Goal: Information Seeking & Learning: Learn about a topic

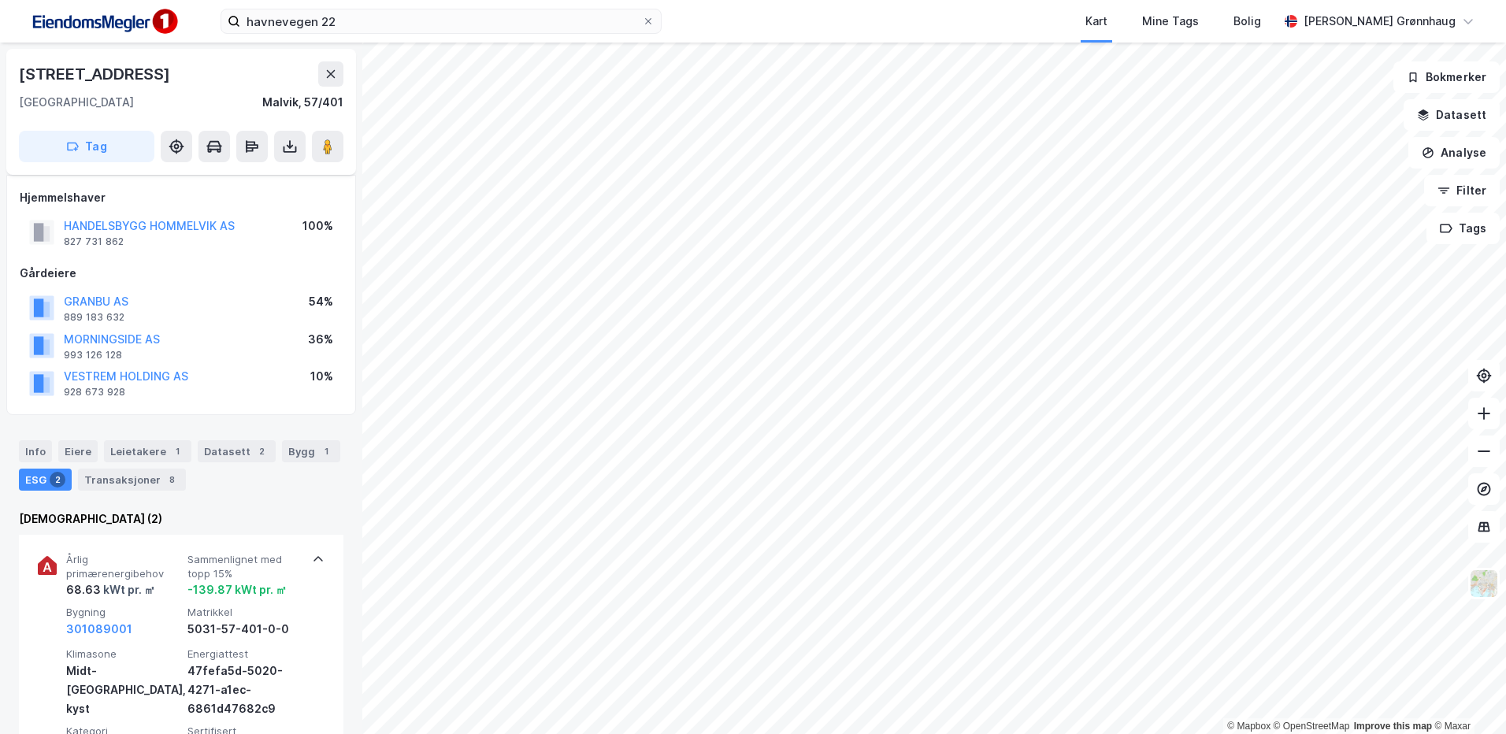
scroll to position [157, 0]
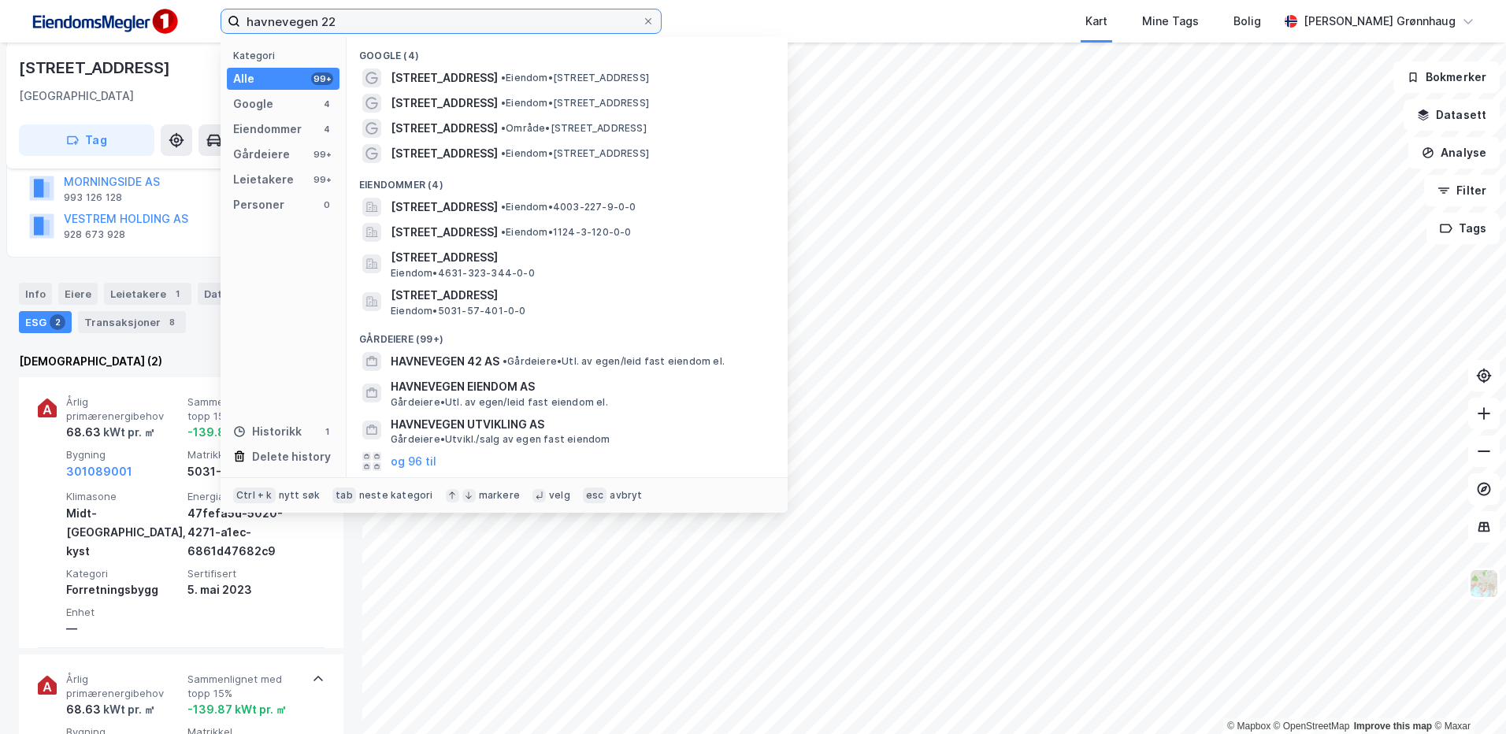
drag, startPoint x: 293, startPoint y: 21, endPoint x: 77, endPoint y: 13, distance: 215.9
click at [77, 13] on div "havnevegen 22 Kategori Alle 99+ Google 4 Eiendommer 4 Gårdeiere 99+ Leietakere …" at bounding box center [753, 21] width 1506 height 43
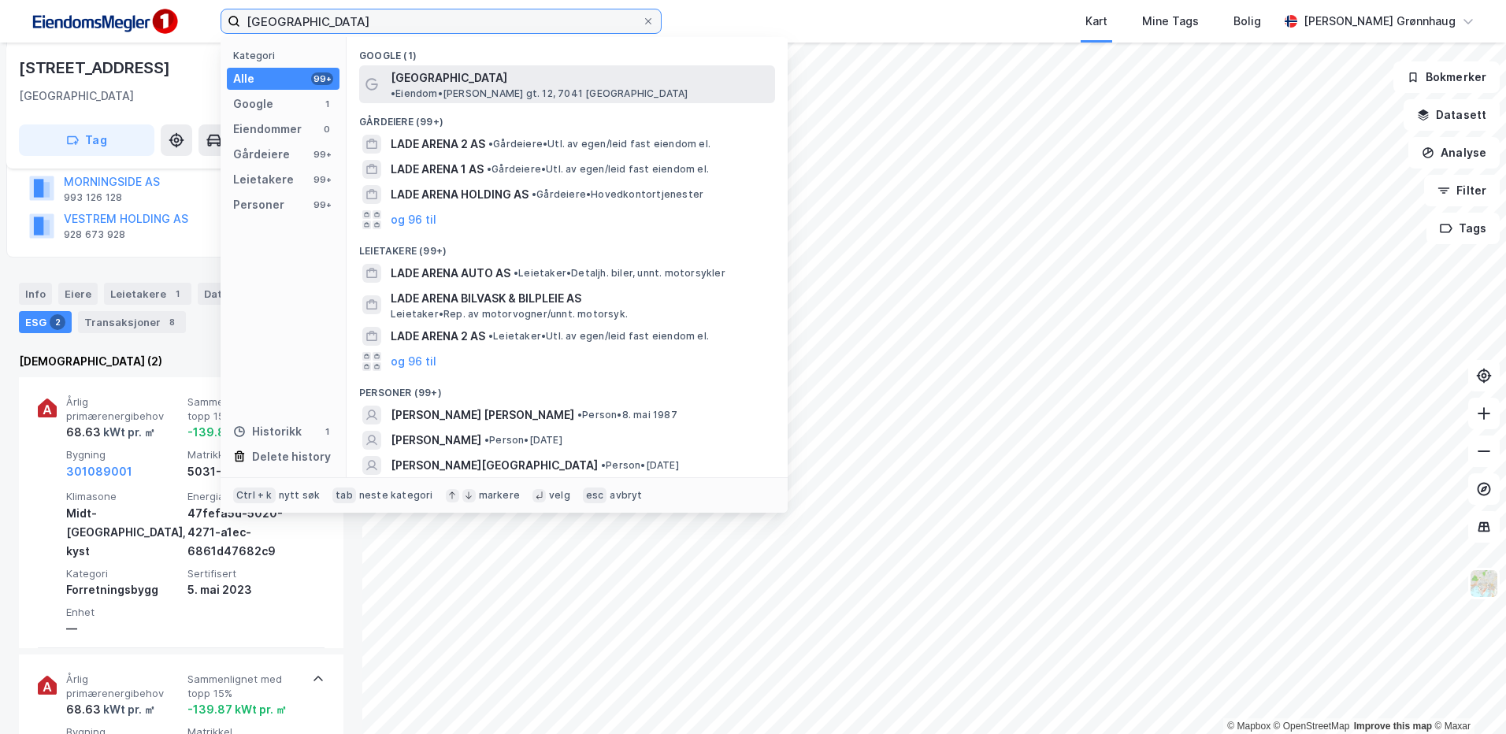
type input "[GEOGRAPHIC_DATA]"
click at [501, 70] on div "[GEOGRAPHIC_DATA] • Eiendom • [PERSON_NAME][STREET_ADDRESS]" at bounding box center [581, 84] width 381 height 31
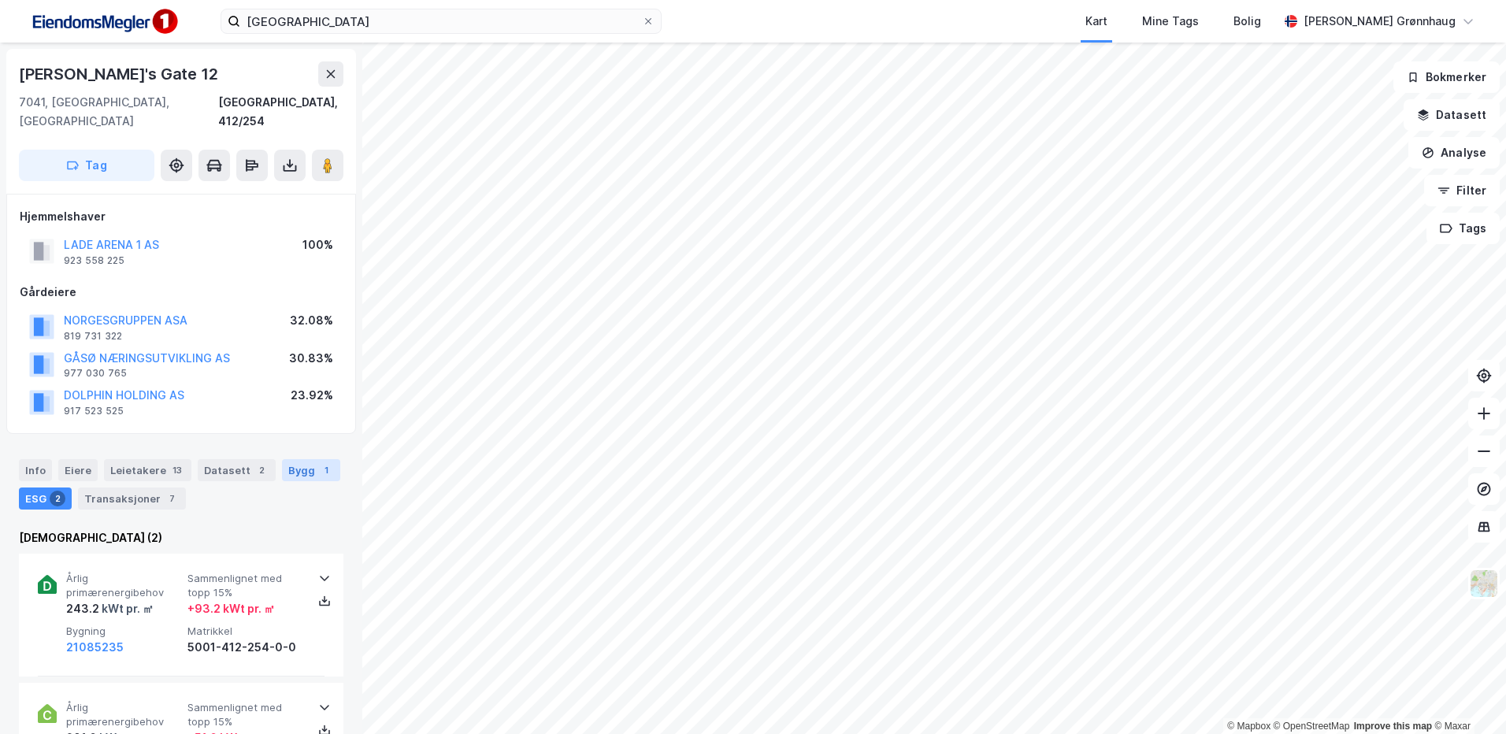
click at [294, 459] on div "Bygg 1" at bounding box center [311, 470] width 58 height 22
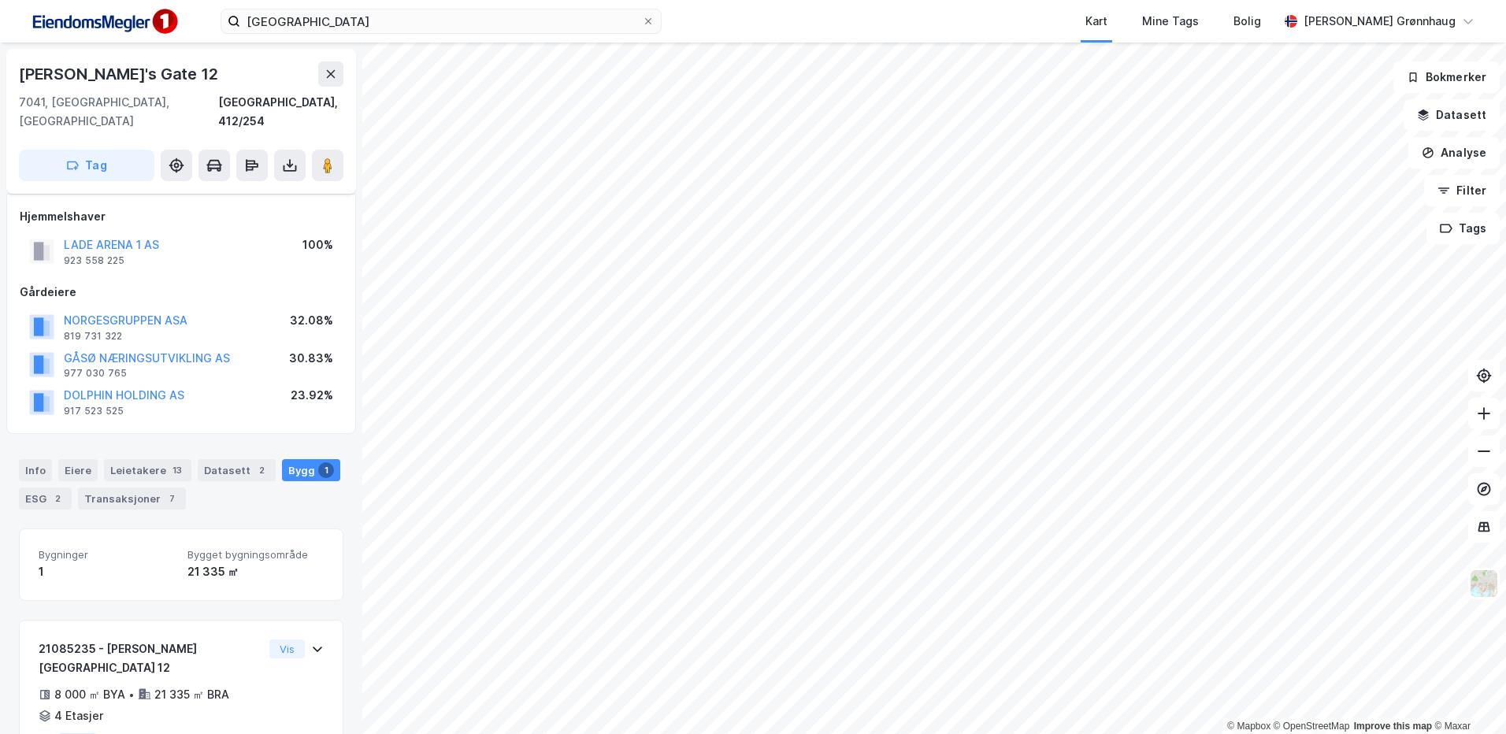
scroll to position [43, 0]
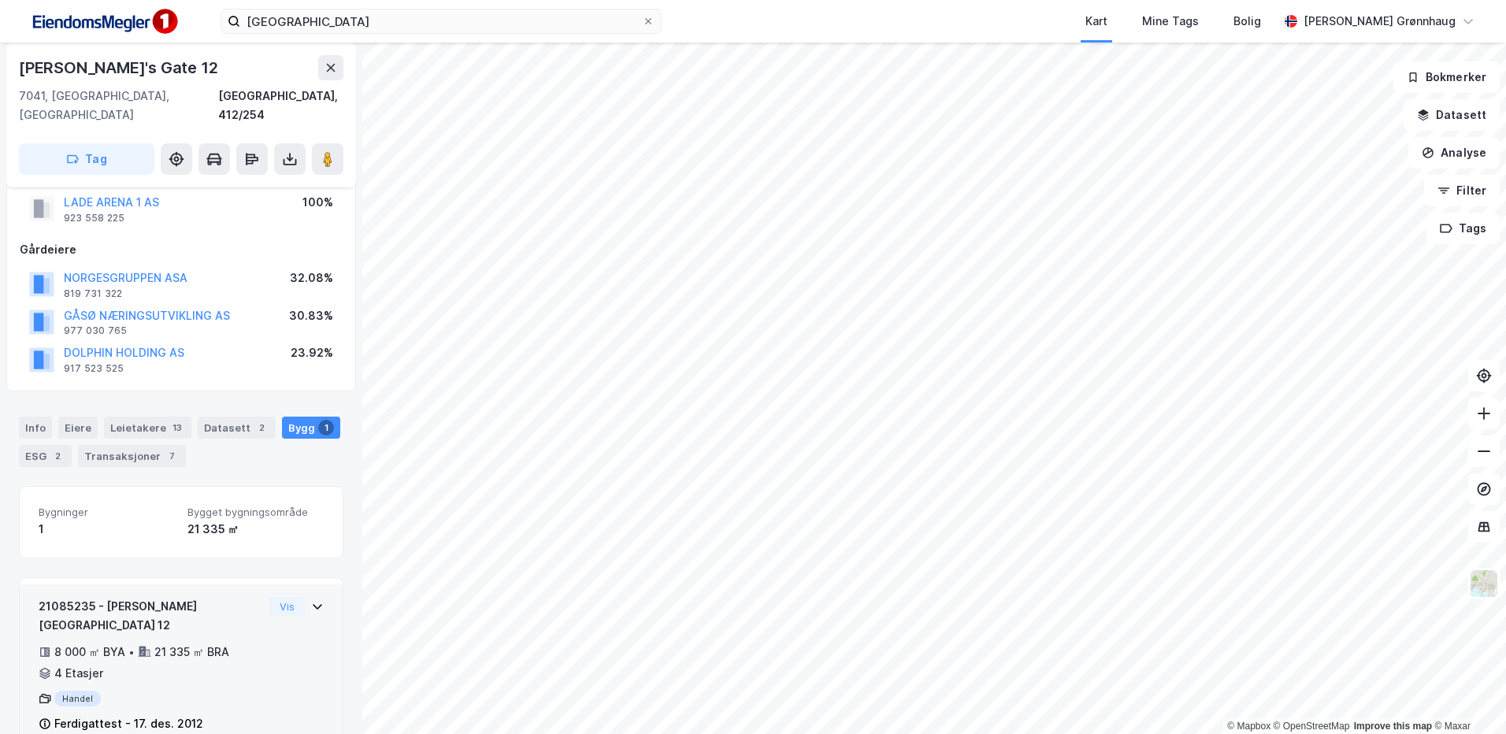
click at [240, 650] on div "21085235 - [PERSON_NAME][GEOGRAPHIC_DATA] 12 8 000 ㎡ BYA • 21 335 ㎡ BRA • 4 Eta…" at bounding box center [151, 665] width 224 height 137
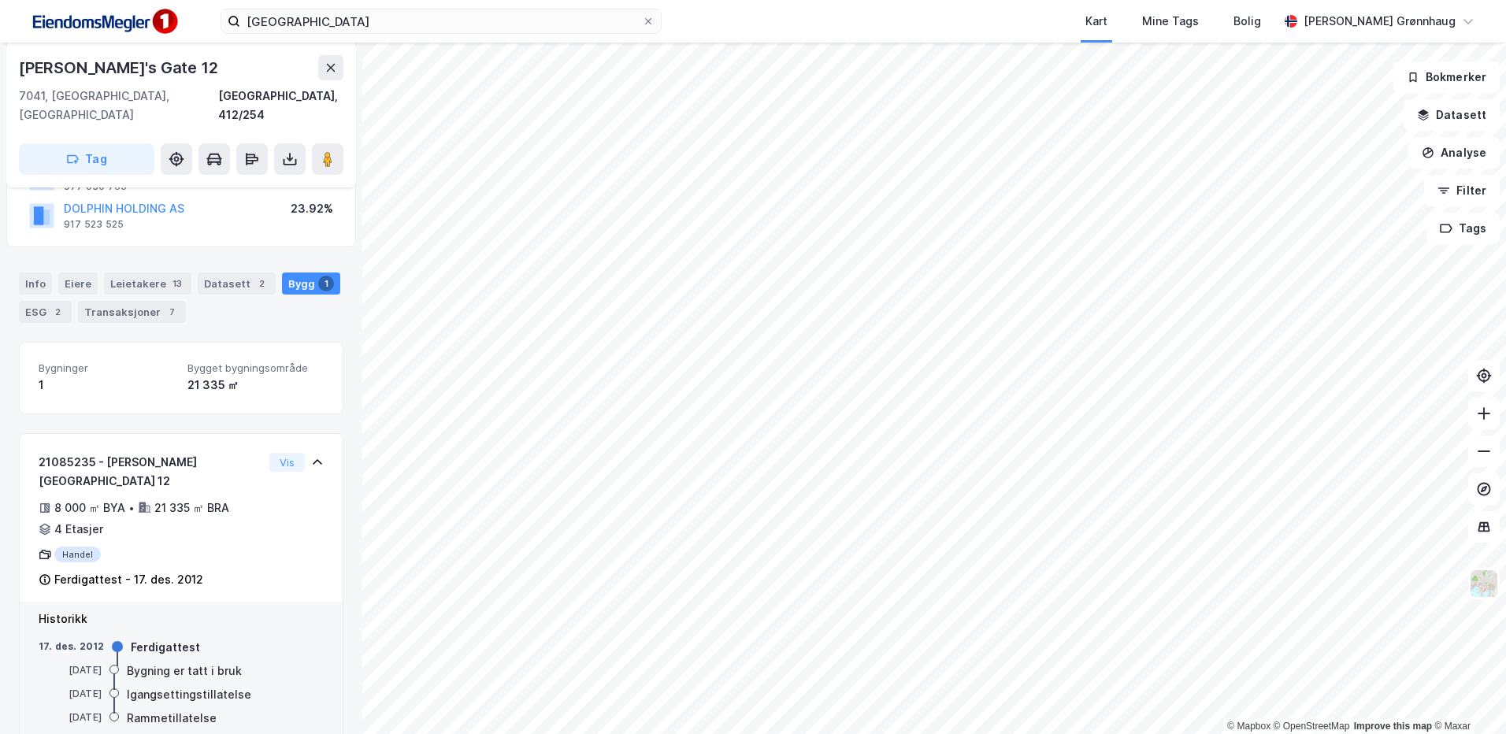
scroll to position [187, 0]
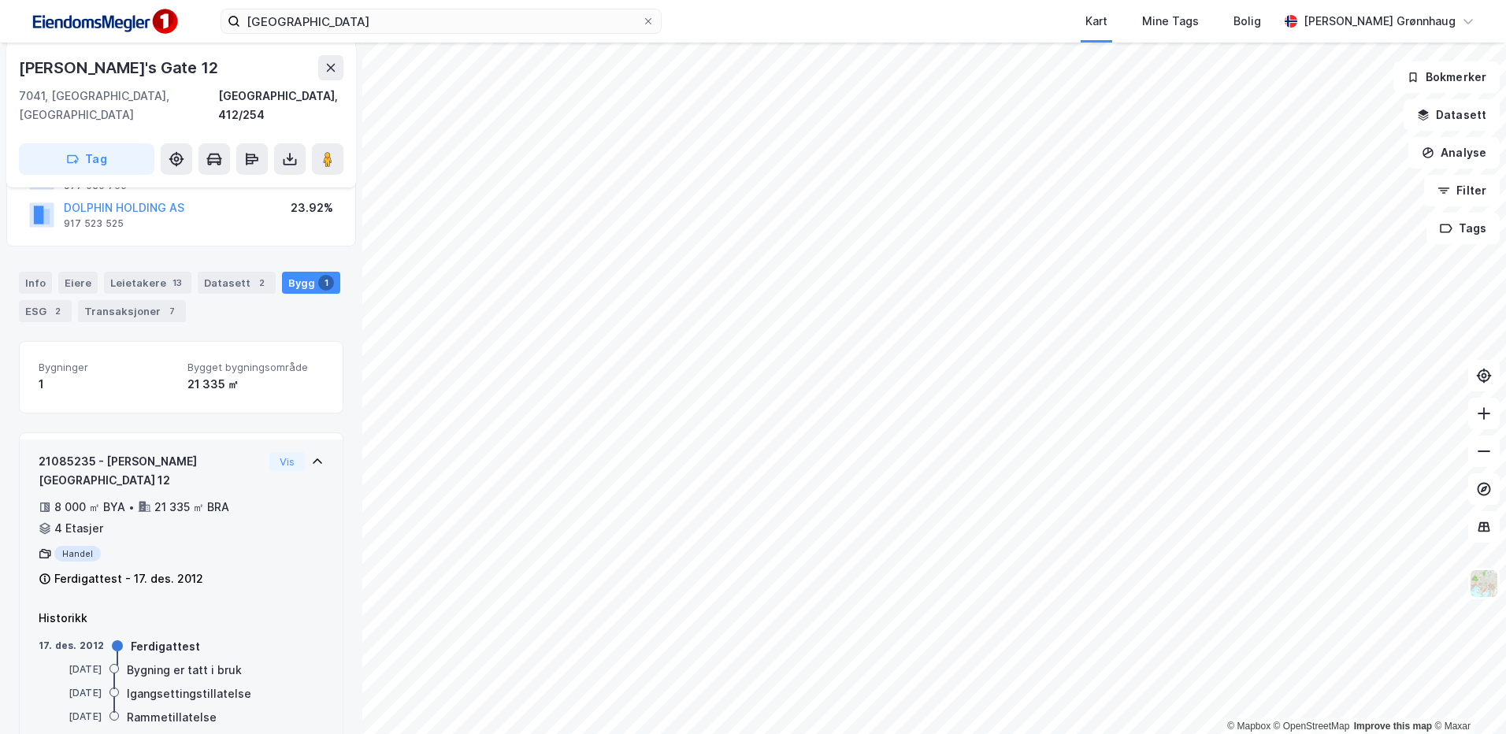
click at [161, 498] on div "8 000 ㎡ BYA • 21 335 ㎡ BRA • 4 Etasjer" at bounding box center [151, 518] width 224 height 41
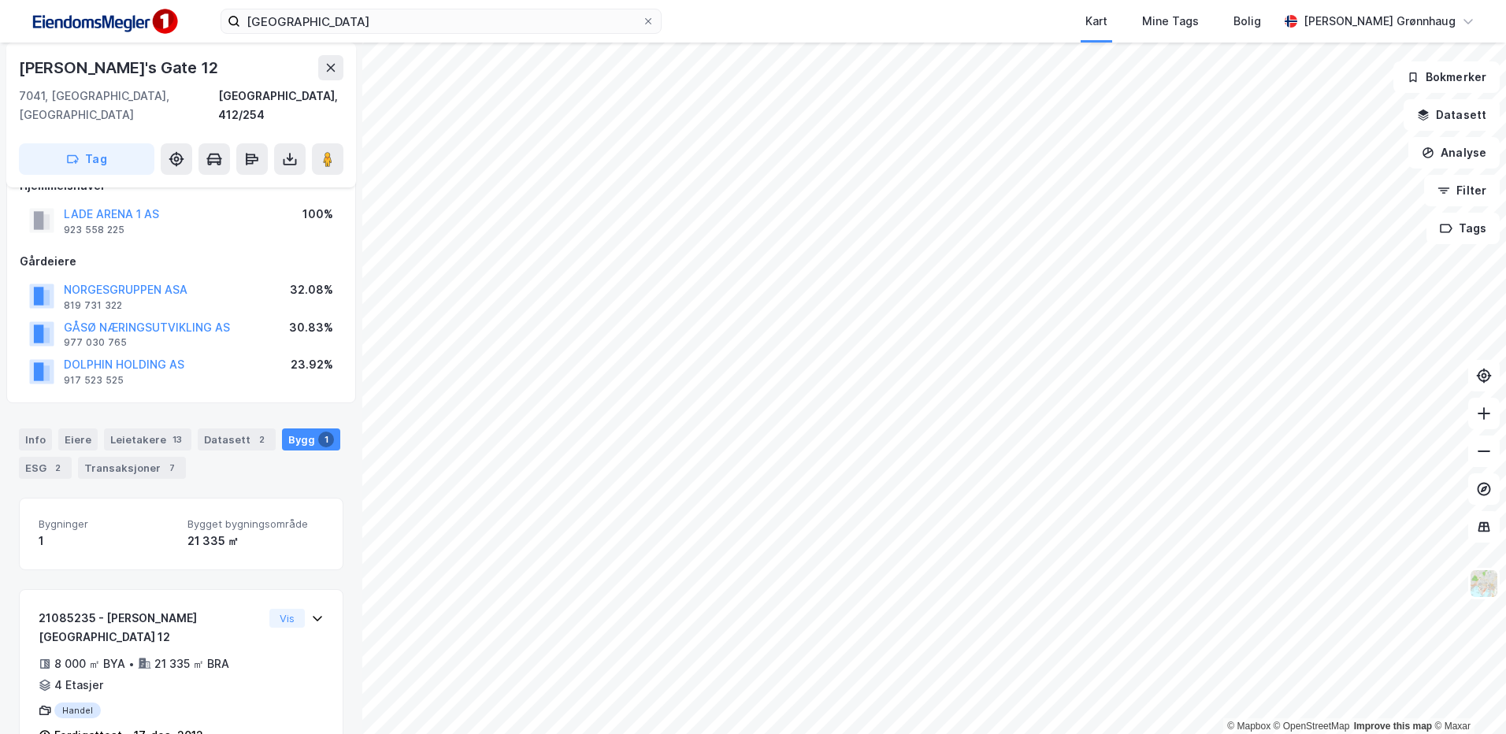
scroll to position [0, 0]
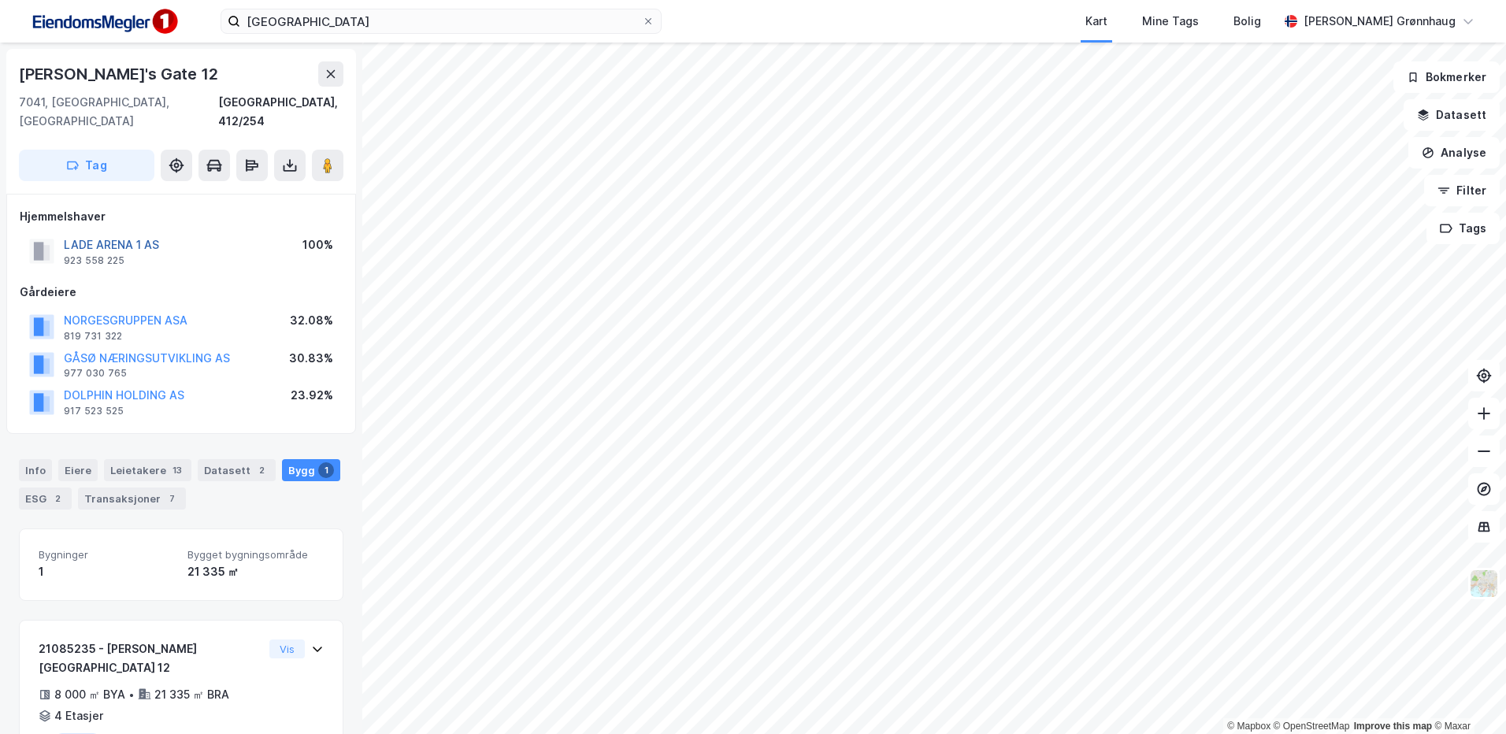
click at [0, 0] on button "LADE ARENA 1 AS" at bounding box center [0, 0] width 0 height 0
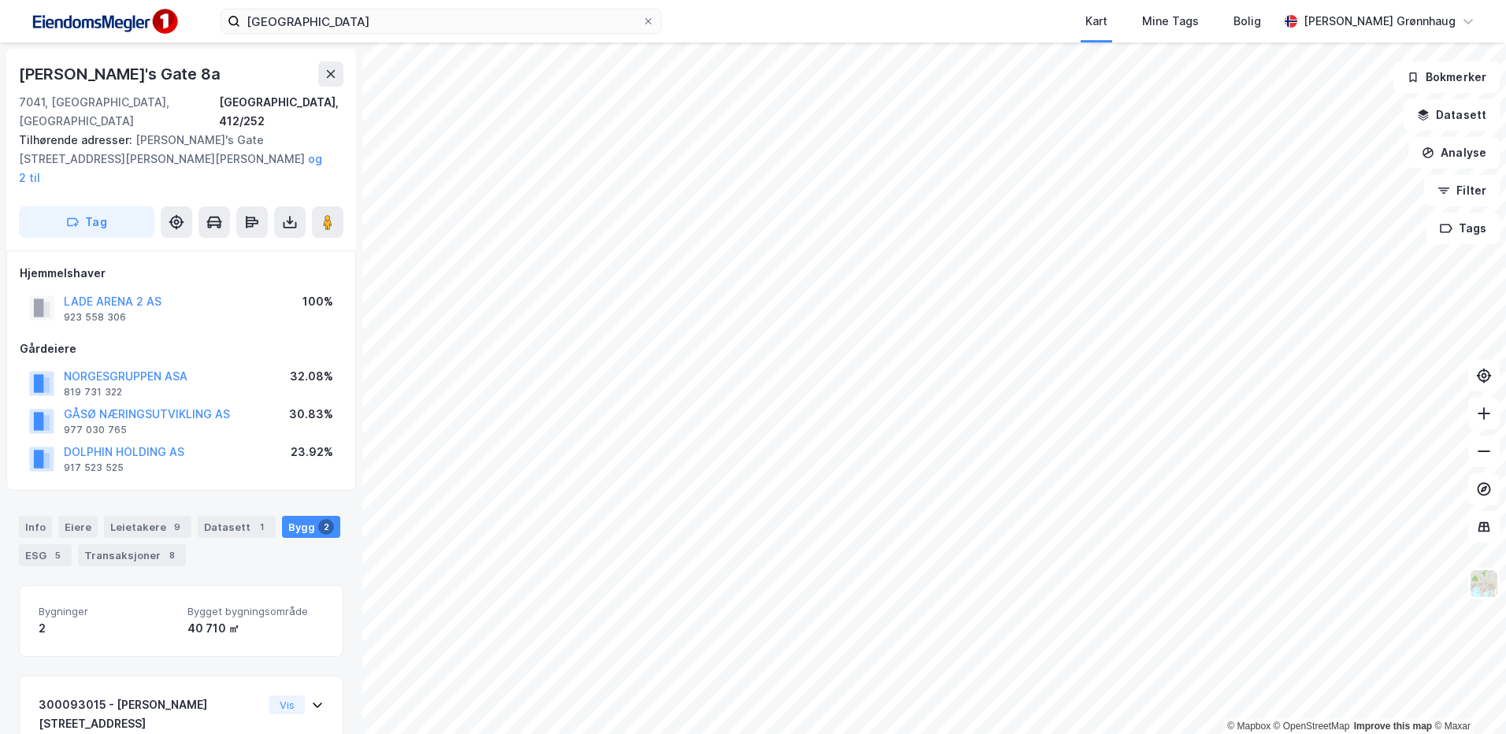
scroll to position [1, 0]
click at [0, 0] on button "LADE ARENA 2 AS" at bounding box center [0, 0] width 0 height 0
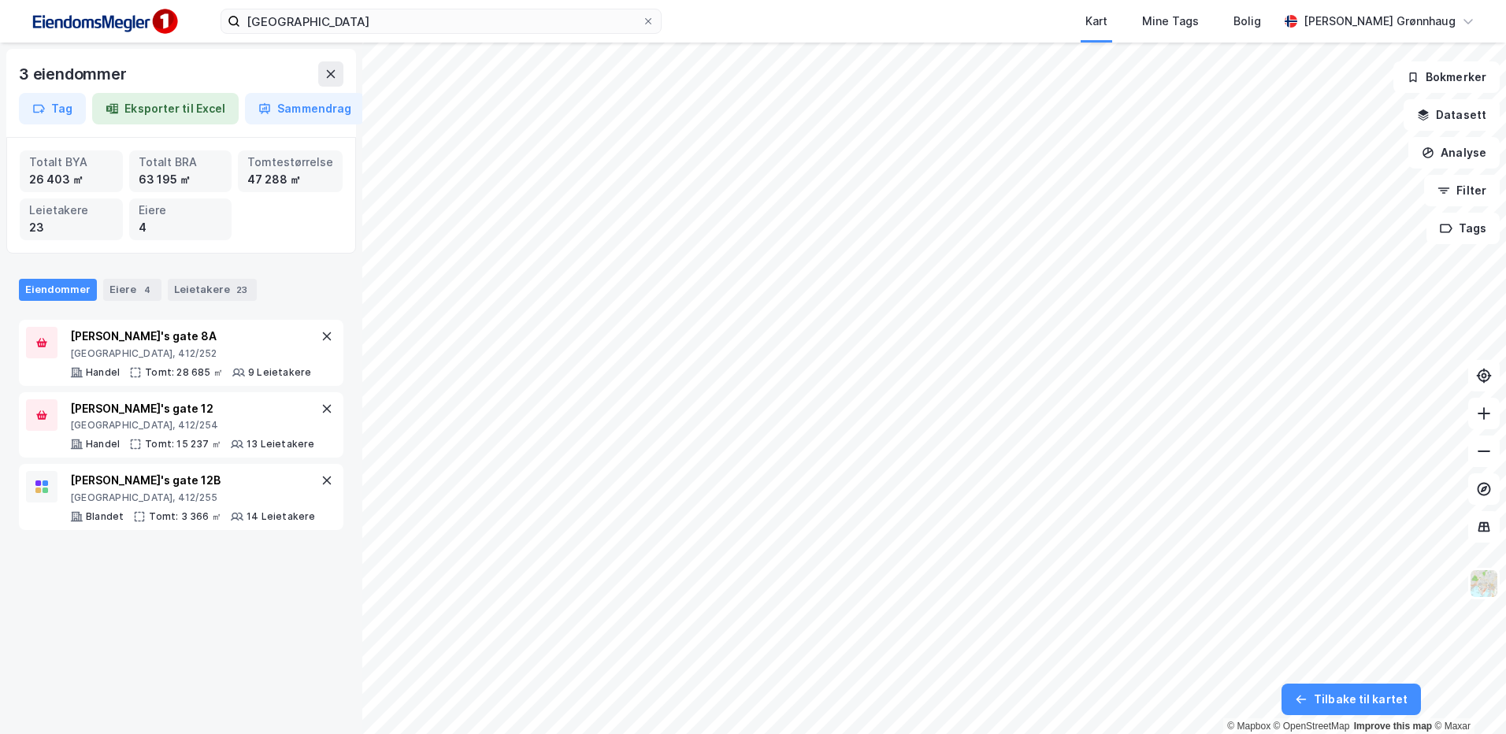
click at [149, 690] on div "3 eiendommer Tag Eksporter til Excel Sammendrag Totalt BYA 26 403 ㎡ Totalt BRA …" at bounding box center [181, 388] width 362 height 691
